Goal: Task Accomplishment & Management: Complete application form

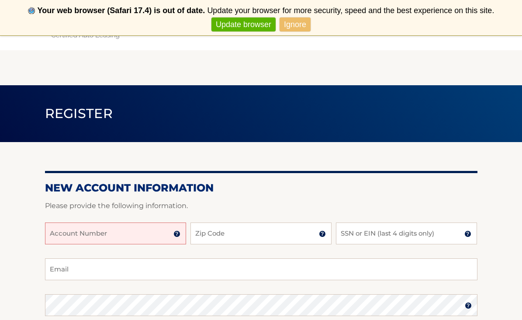
click at [138, 227] on input "Account Number" at bounding box center [115, 233] width 141 height 22
paste input "44455539231"
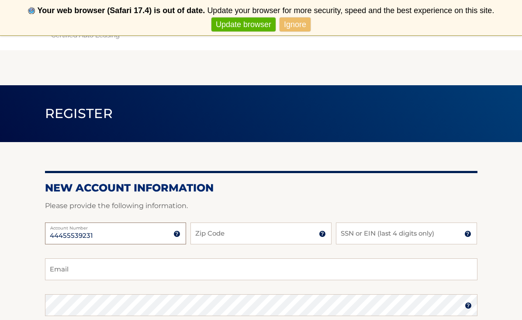
type input "44455539231"
type input "37203"
type input "jagerbeatz@yahoo.com"
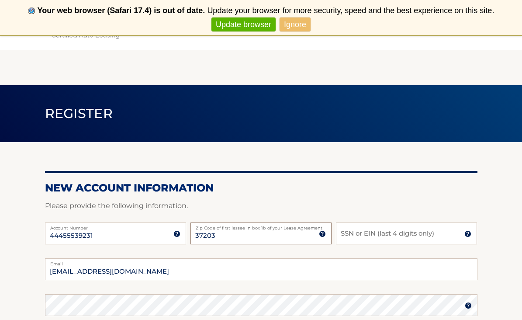
type input "37203"
click at [400, 224] on input "SSN or EIN (last 4 digits only)" at bounding box center [406, 233] width 141 height 22
type input "9"
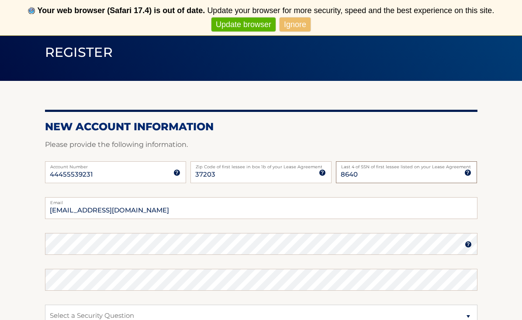
scroll to position [62, 0]
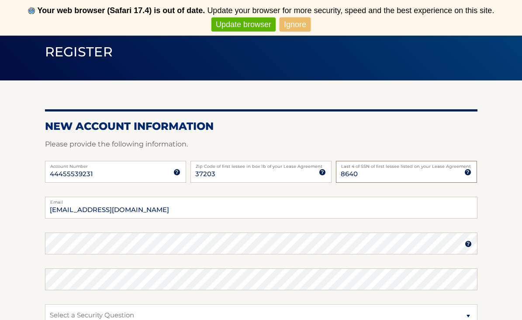
type input "8640"
click at [145, 205] on input "jagerbeatz@yahoo.com" at bounding box center [261, 208] width 432 height 22
type input "[EMAIL_ADDRESS][DOMAIN_NAME]"
click at [108, 244] on form "New Account Information Please provide the following information. 44455539231 A…" at bounding box center [261, 271] width 432 height 302
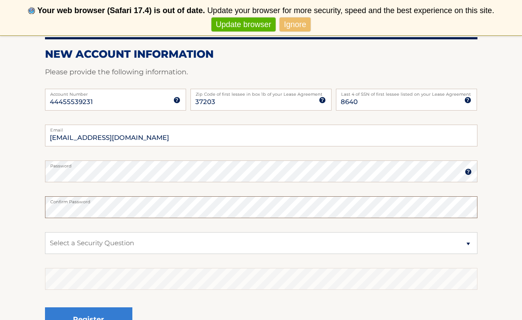
scroll to position [154, 0]
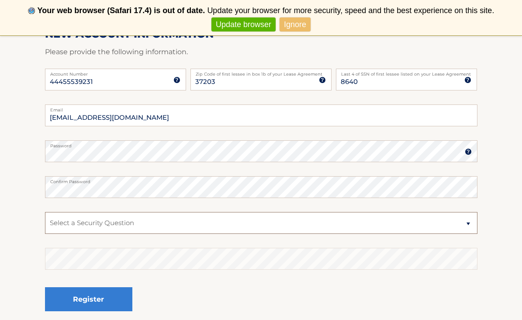
select select "2"
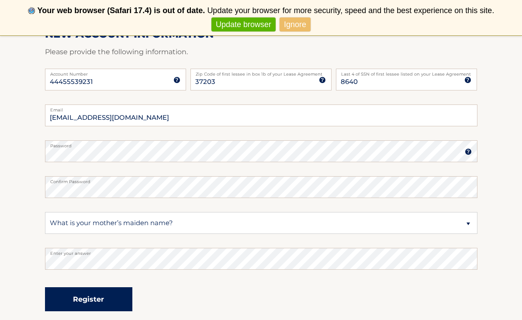
click at [72, 300] on button "Register" at bounding box center [88, 299] width 87 height 24
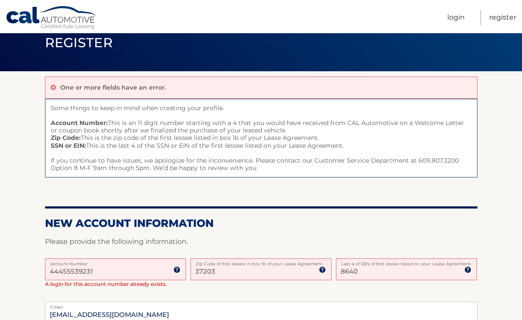
scroll to position [44, 0]
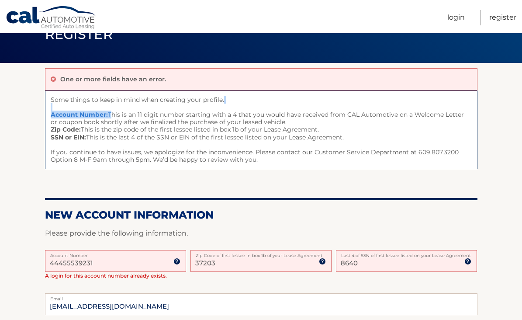
drag, startPoint x: 88, startPoint y: 109, endPoint x: 110, endPoint y: 111, distance: 21.9
click at [110, 111] on span "Some things to keep in mind when creating your profile. Account Number: This is…" at bounding box center [261, 129] width 432 height 79
click at [143, 119] on span "Some things to keep in mind when creating your profile. Account Number: This is…" at bounding box center [261, 129] width 432 height 79
drag, startPoint x: 100, startPoint y: 128, endPoint x: 122, endPoint y: 131, distance: 22.9
click at [122, 131] on span "Some things to keep in mind when creating your profile. Account Number: This is…" at bounding box center [261, 129] width 432 height 79
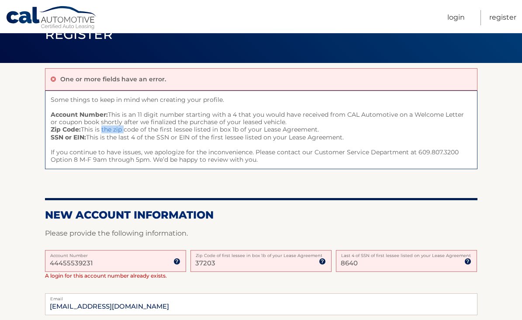
click at [122, 131] on span "Some things to keep in mind when creating your profile. Account Number: This is…" at bounding box center [261, 129] width 432 height 79
click at [141, 133] on span "Some things to keep in mind when creating your profile. Account Number: This is…" at bounding box center [261, 129] width 432 height 79
click at [290, 261] on input "37203" at bounding box center [260, 261] width 141 height 22
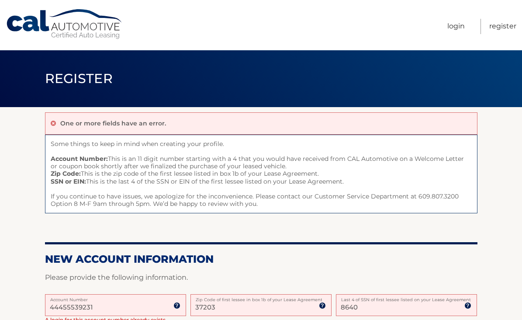
scroll to position [0, 0]
